Goal: Transaction & Acquisition: Purchase product/service

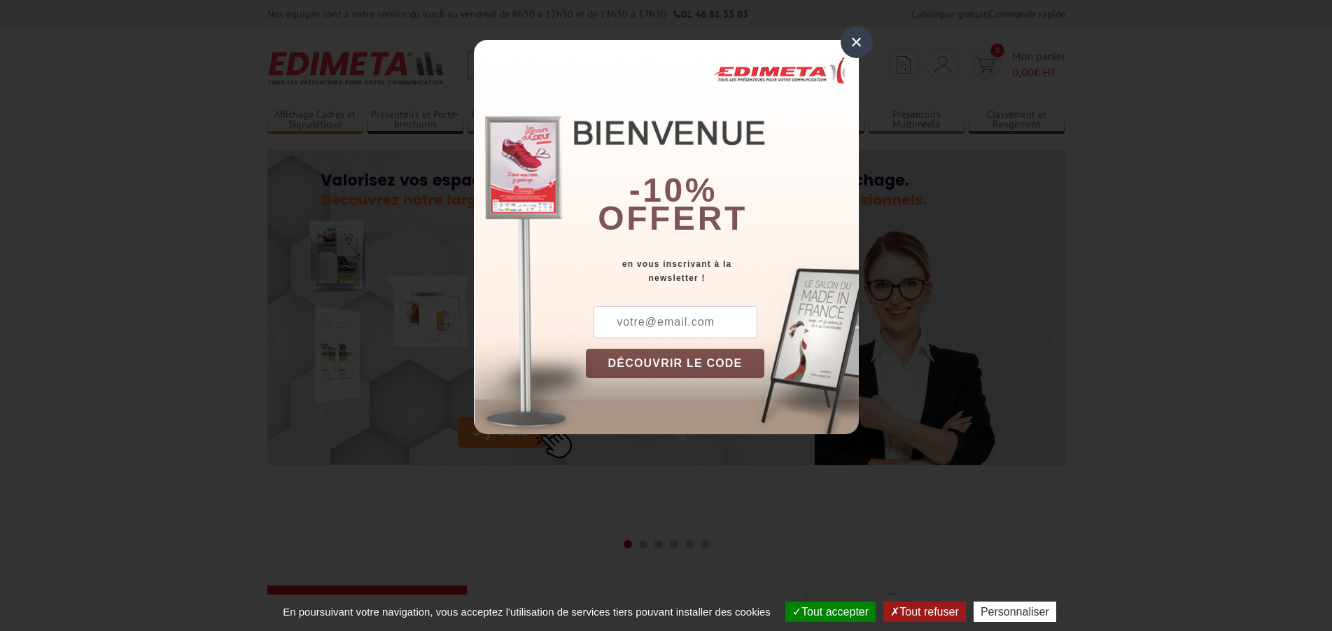
click at [853, 41] on div "×" at bounding box center [857, 42] width 32 height 32
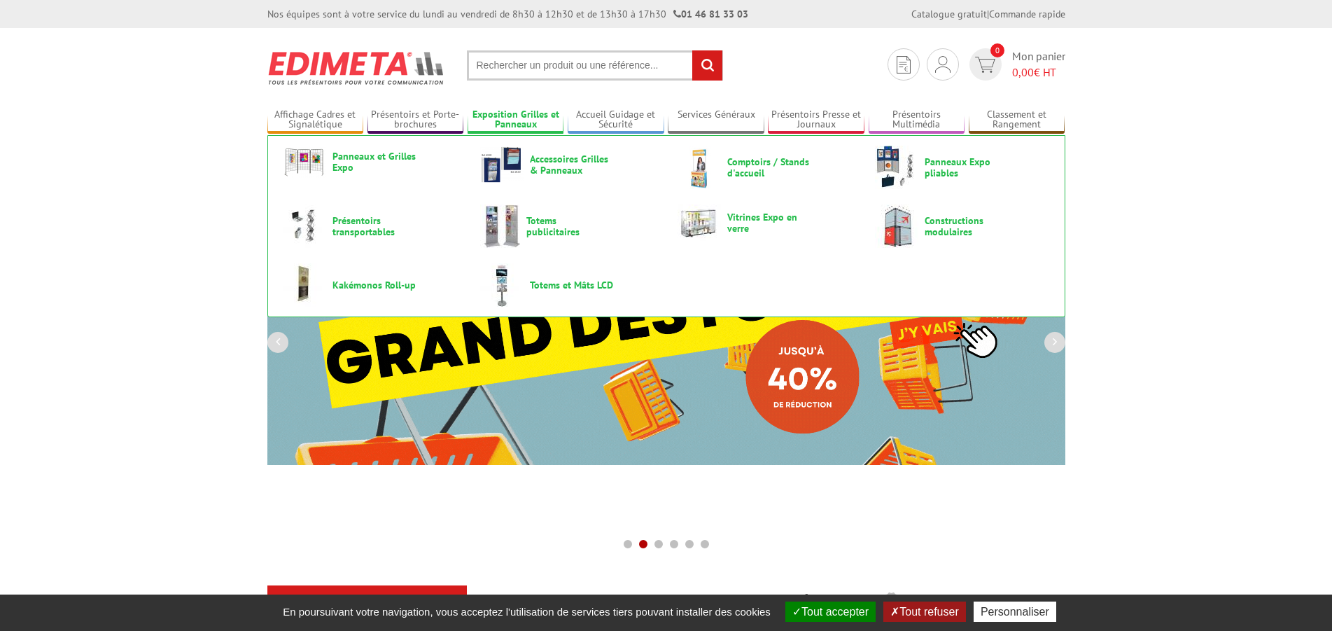
click at [531, 118] on link "Exposition Grilles et Panneaux" at bounding box center [516, 120] width 97 height 23
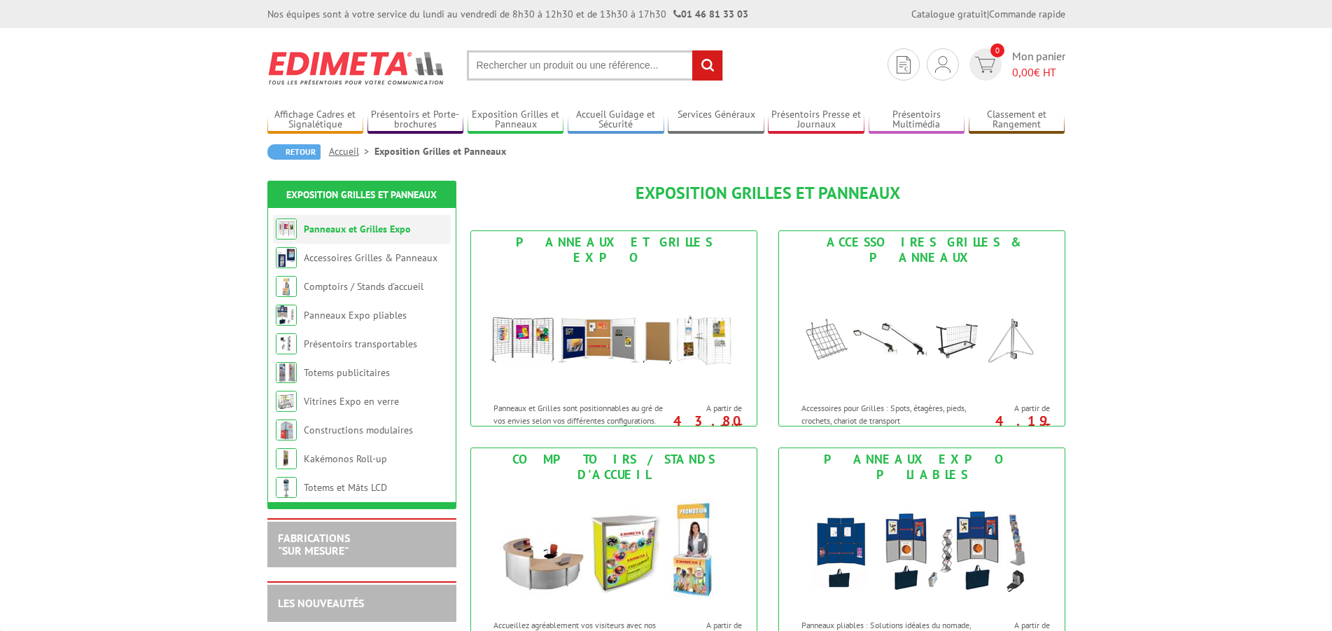
drag, startPoint x: 0, startPoint y: 0, endPoint x: 370, endPoint y: 230, distance: 436.1
click at [370, 230] on link "Panneaux et Grilles Expo" at bounding box center [357, 229] width 107 height 13
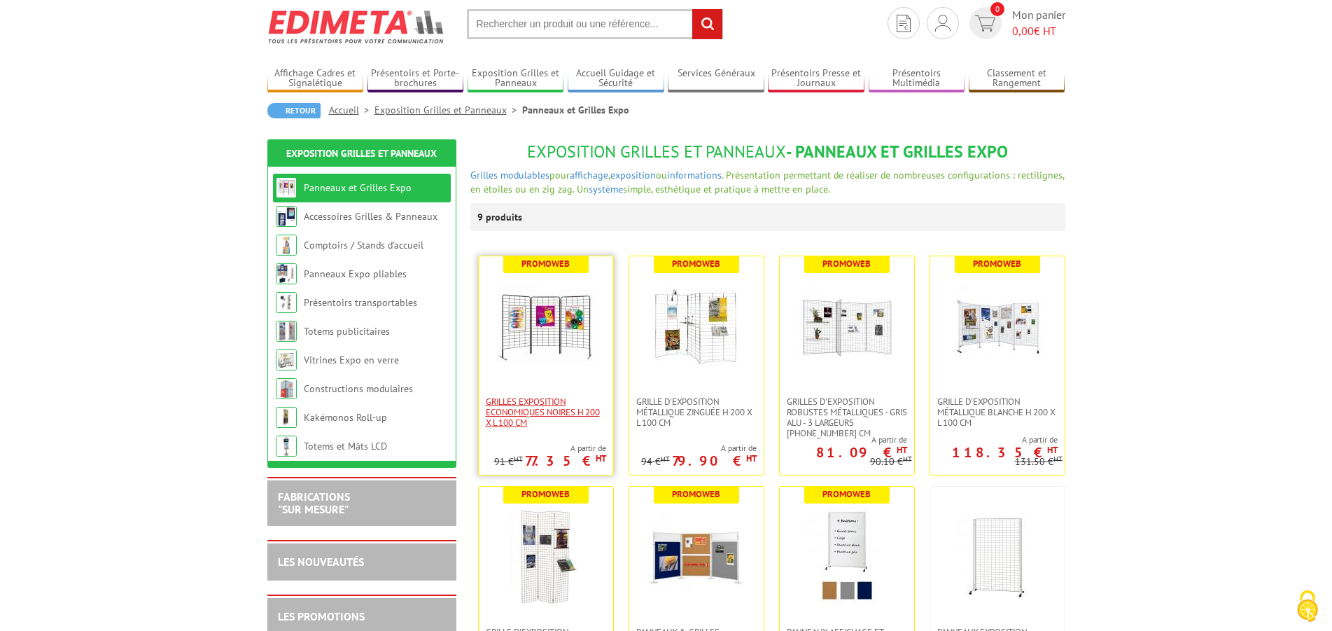
scroll to position [71, 0]
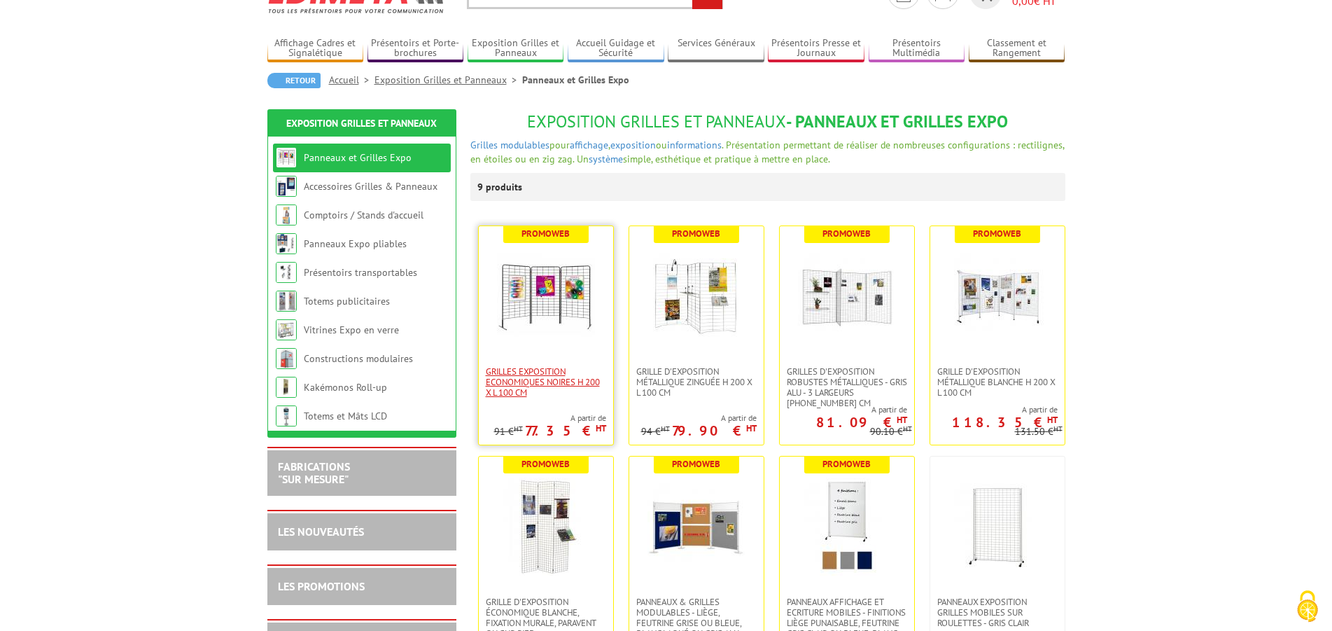
click at [569, 381] on span "Grilles Exposition Economiques Noires H 200 x L 100 cm" at bounding box center [546, 382] width 120 height 32
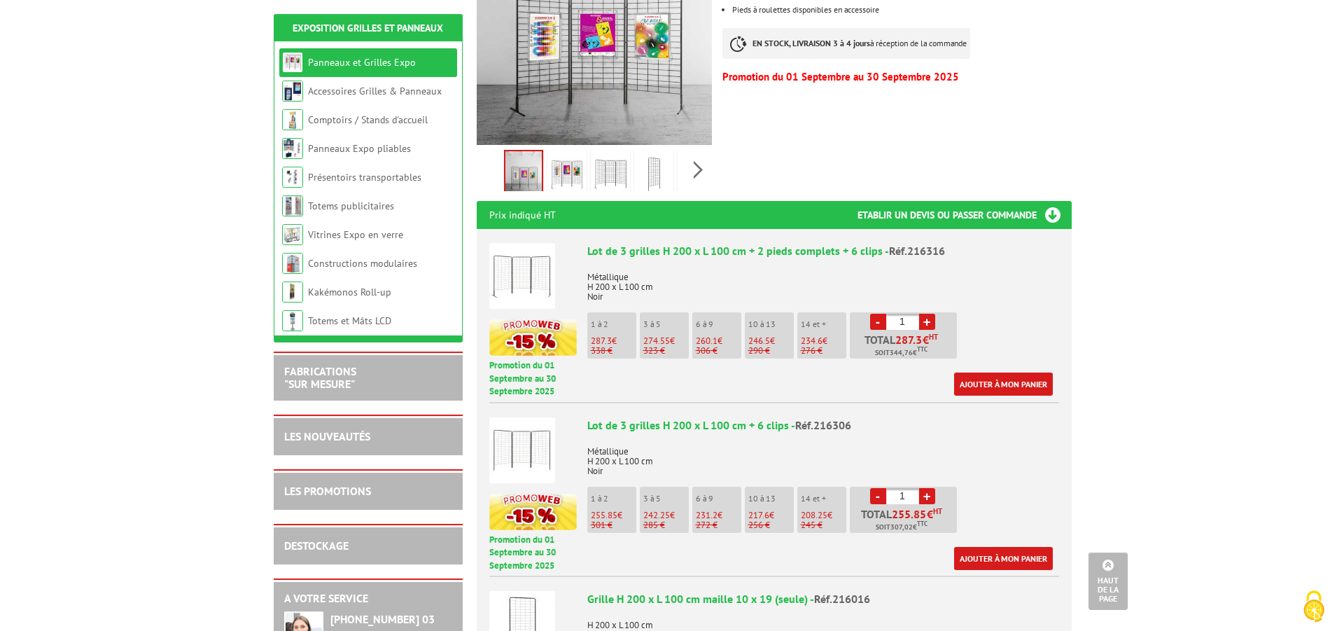
scroll to position [357, 0]
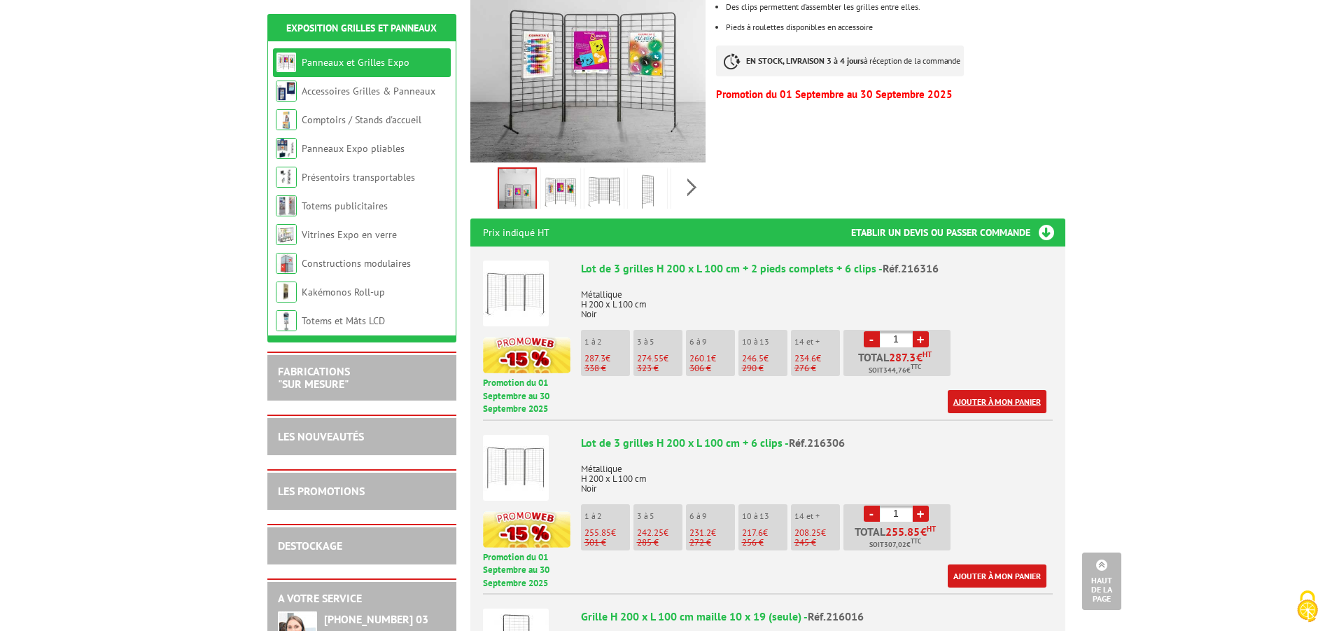
click at [975, 390] on link "Ajouter à mon panier" at bounding box center [997, 401] width 99 height 23
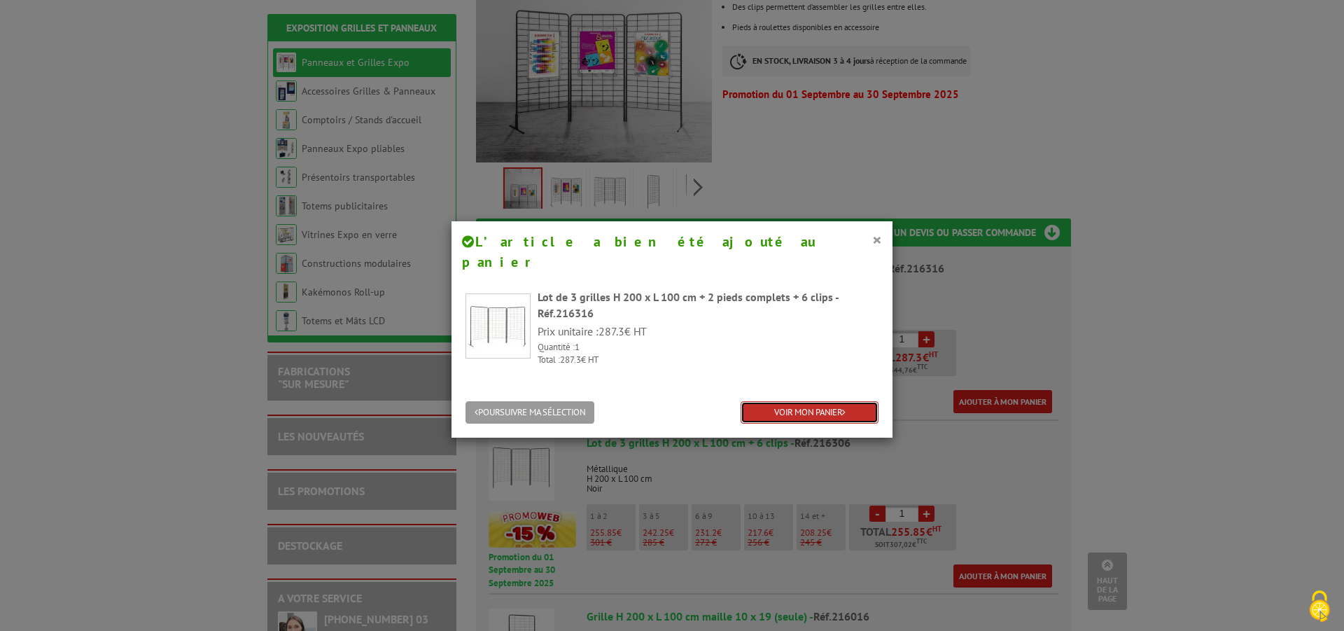
click at [822, 401] on link "VOIR MON PANIER" at bounding box center [810, 412] width 138 height 23
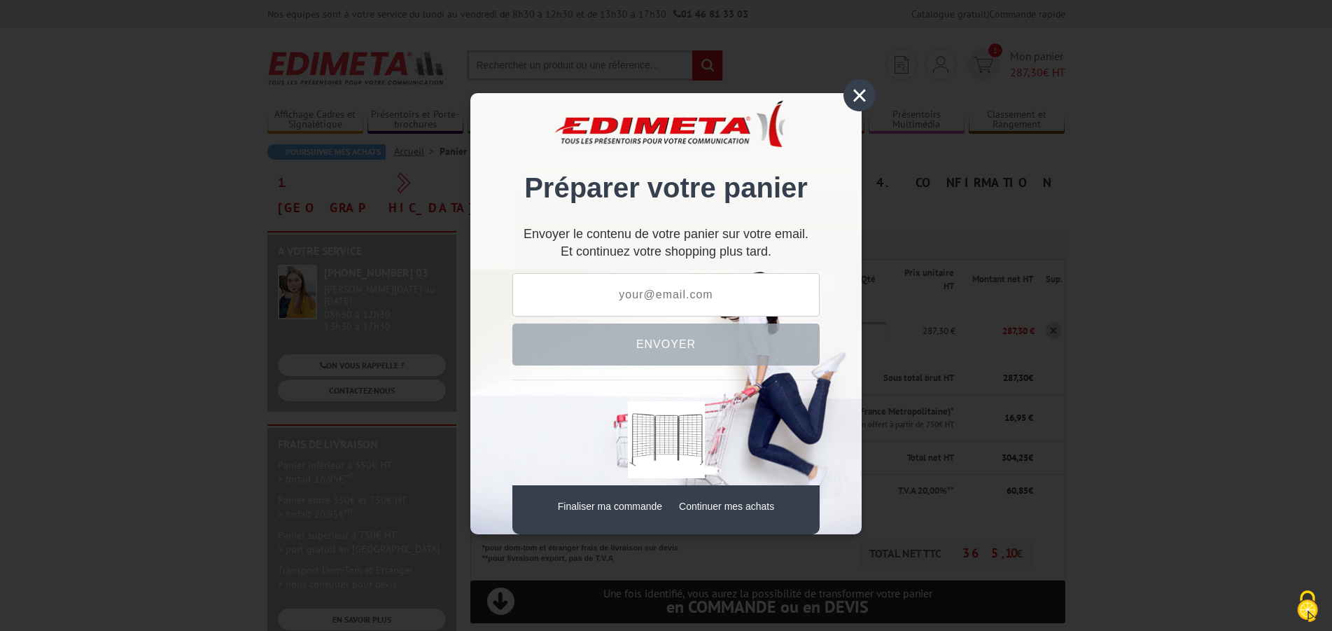
click at [860, 99] on div "×" at bounding box center [860, 95] width 32 height 32
